Goal: Check status: Check status

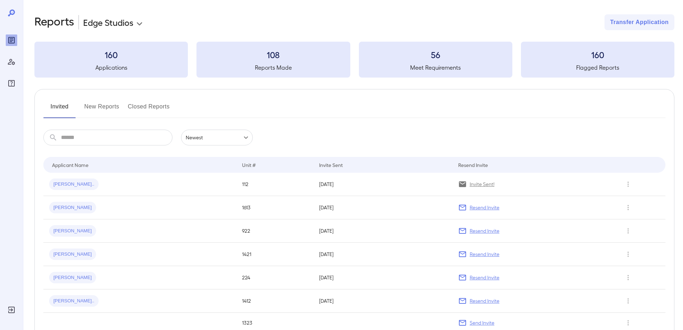
click at [100, 109] on button "New Reports" at bounding box center [101, 109] width 35 height 17
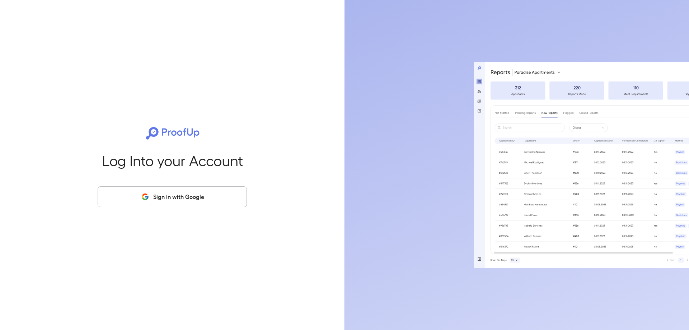
click at [145, 194] on icon "button" at bounding box center [144, 194] width 5 height 3
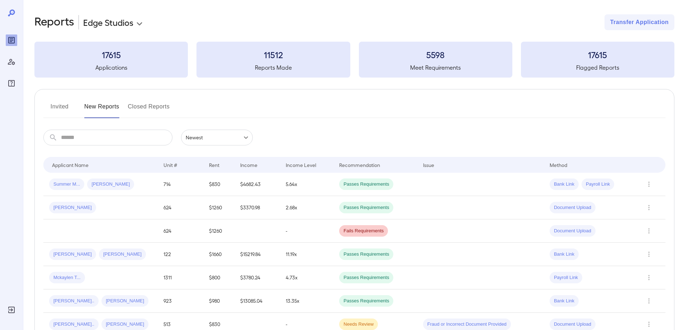
click at [60, 109] on button "Invited" at bounding box center [59, 109] width 32 height 17
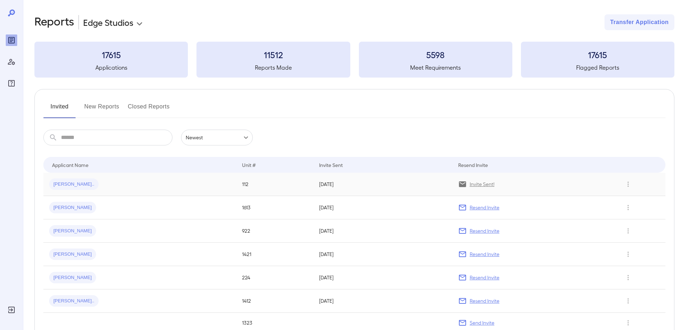
click at [427, 187] on td "[DATE]" at bounding box center [383, 184] width 139 height 23
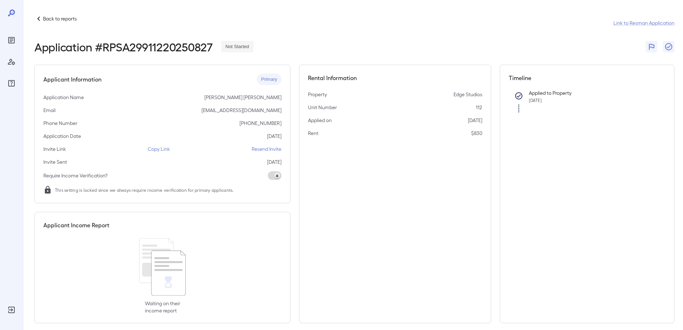
click at [165, 148] on p "Copy Link" at bounding box center [159, 148] width 22 height 7
click at [36, 14] on icon at bounding box center [38, 18] width 9 height 9
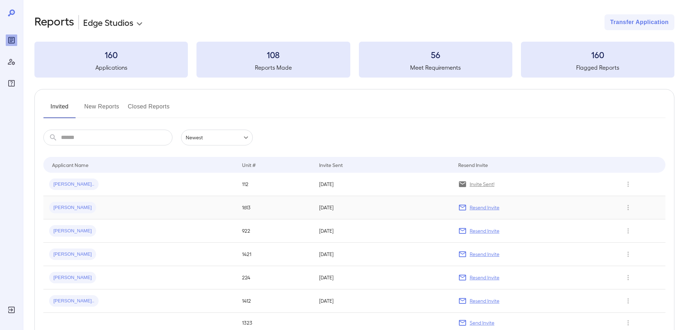
click at [66, 206] on span "[PERSON_NAME]" at bounding box center [72, 207] width 47 height 7
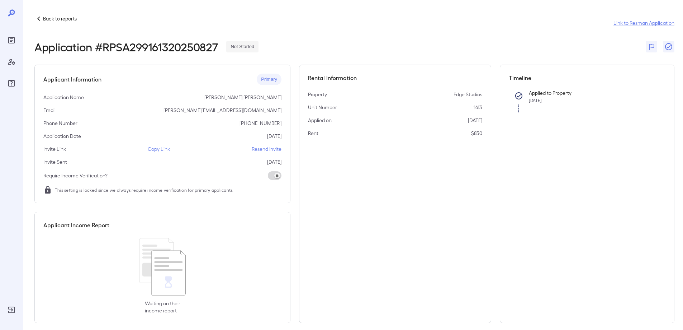
click at [43, 21] on p "Back to reports" at bounding box center [60, 18] width 34 height 7
